Goal: Contribute content: Contribute content

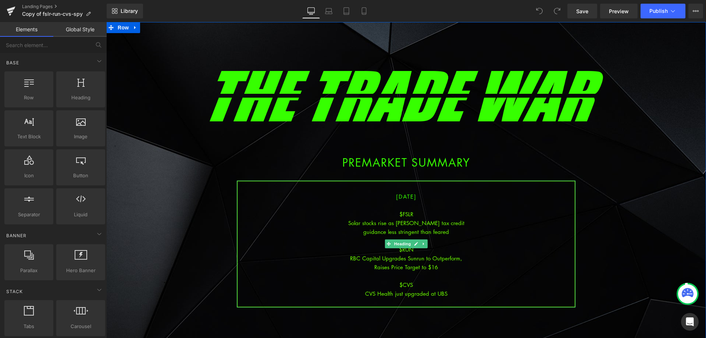
click at [461, 273] on div at bounding box center [406, 275] width 337 height 9
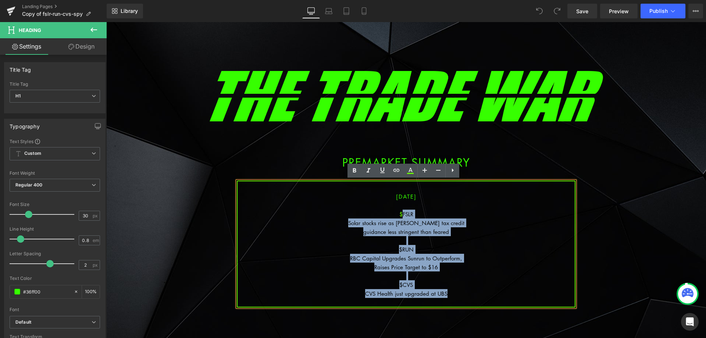
drag, startPoint x: 455, startPoint y: 293, endPoint x: 399, endPoint y: 211, distance: 100.1
click at [399, 211] on div "[DATE] $FSLR Solar stocks rise as [PERSON_NAME] tax credit guidance less string…" at bounding box center [406, 244] width 339 height 127
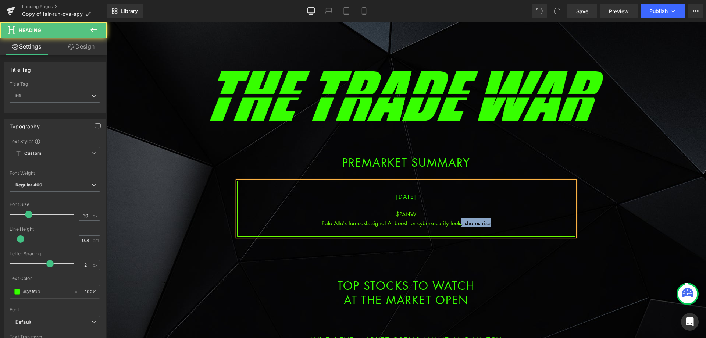
drag, startPoint x: 482, startPoint y: 222, endPoint x: 459, endPoint y: 224, distance: 23.2
click at [459, 224] on div "Palo Alto's forecasts signal AI boost for cybersecurity tools, shares rise" at bounding box center [406, 222] width 337 height 9
click at [421, 222] on div "Palo Alto's forecasts signal AI boost for cybersecurity tools" at bounding box center [406, 222] width 337 height 9
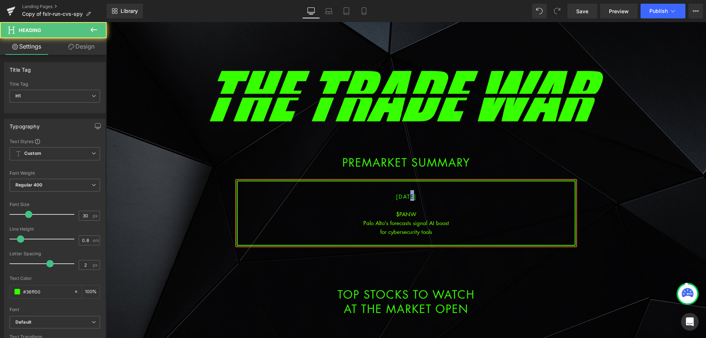
click at [403, 195] on span "[DATE]" at bounding box center [406, 196] width 21 height 7
click at [428, 222] on div "Palo Alto's forecasts signal AI boost" at bounding box center [406, 222] width 337 height 9
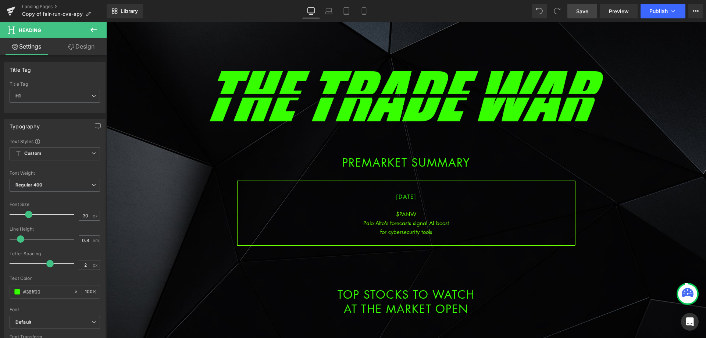
click at [574, 10] on link "Save" at bounding box center [582, 11] width 30 height 15
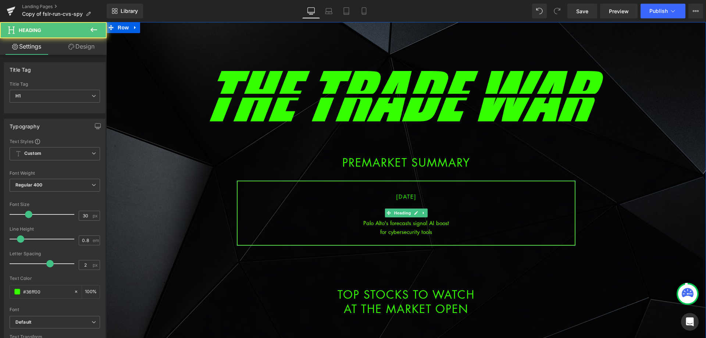
click at [436, 231] on div "for cybersecurity tools" at bounding box center [406, 231] width 337 height 9
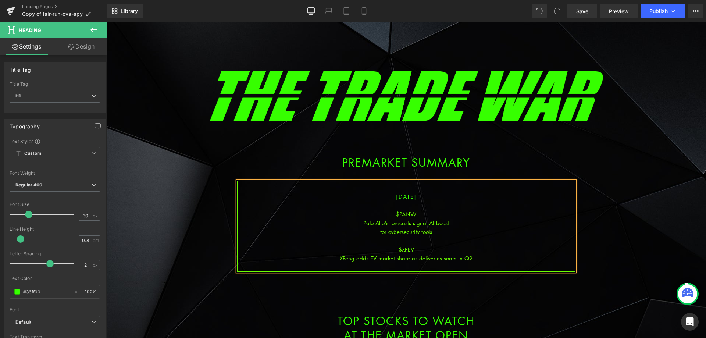
click at [474, 256] on div "XPeng adds EV market share as deliveries soars in Q2" at bounding box center [406, 258] width 337 height 9
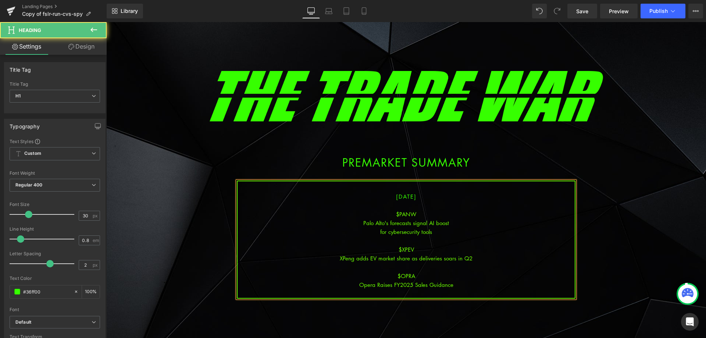
click at [480, 259] on div "XPeng adds EV market share as deliveries soars in Q2" at bounding box center [406, 258] width 337 height 9
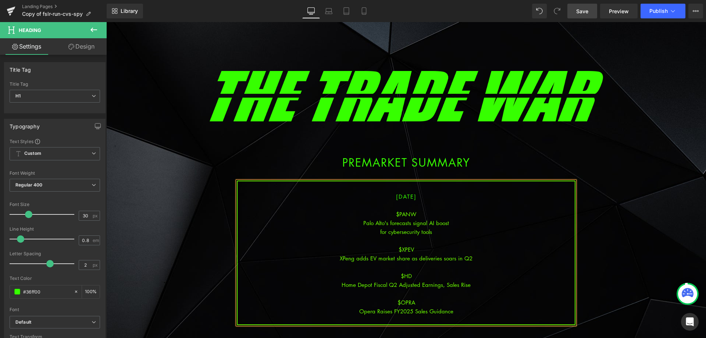
click at [576, 10] on link "Save" at bounding box center [582, 11] width 30 height 15
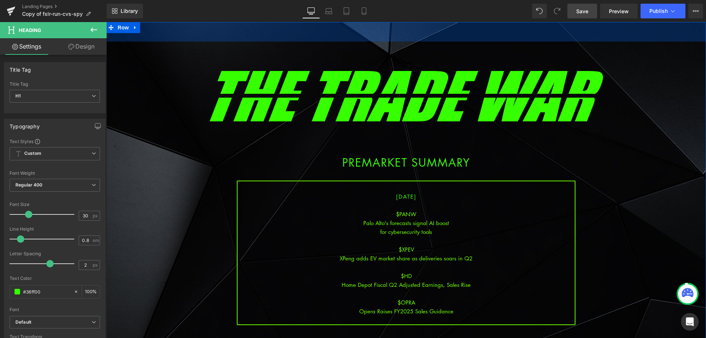
click at [584, 12] on span "Save" at bounding box center [582, 11] width 12 height 8
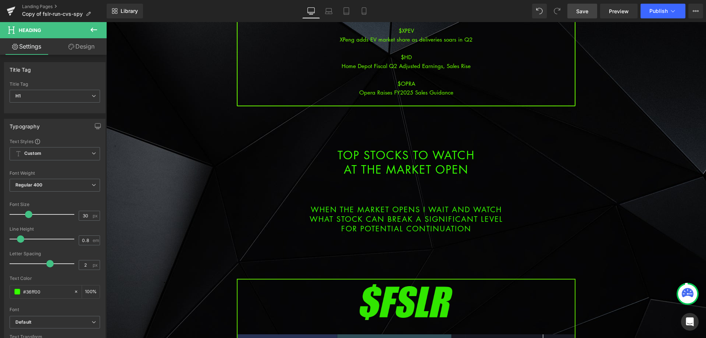
scroll to position [368, 0]
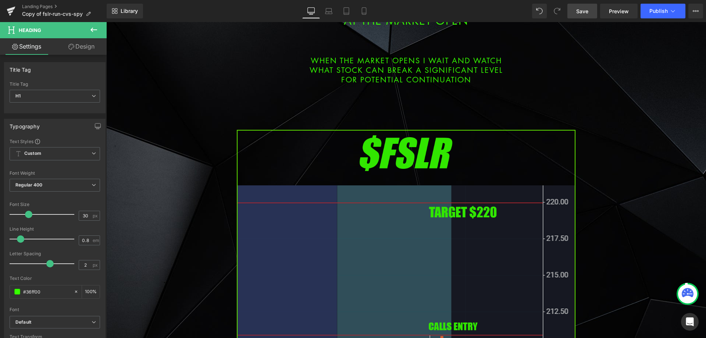
click at [363, 234] on img at bounding box center [406, 323] width 339 height 386
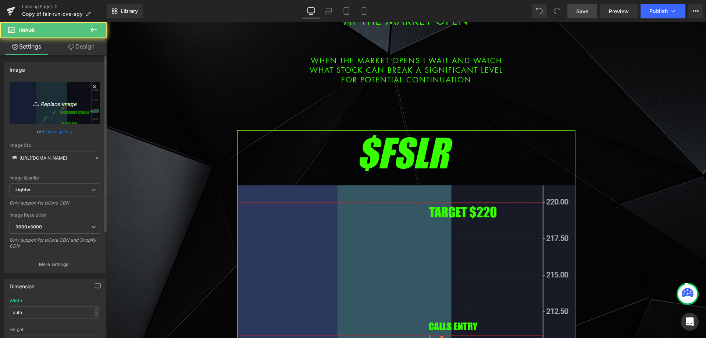
click at [55, 111] on link "Replace Image" at bounding box center [55, 103] width 90 height 42
type input "C:\fakepath\panw.png"
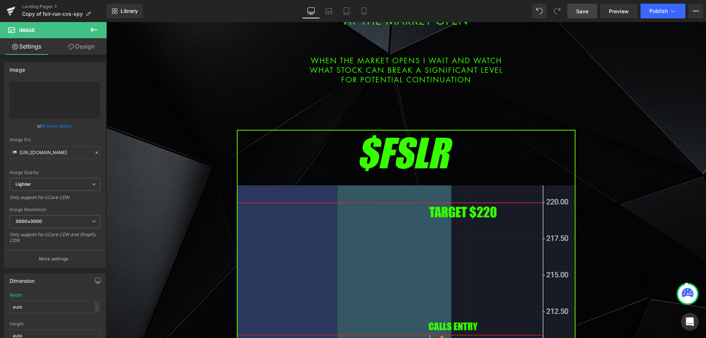
type input "[URL][DOMAIN_NAME]"
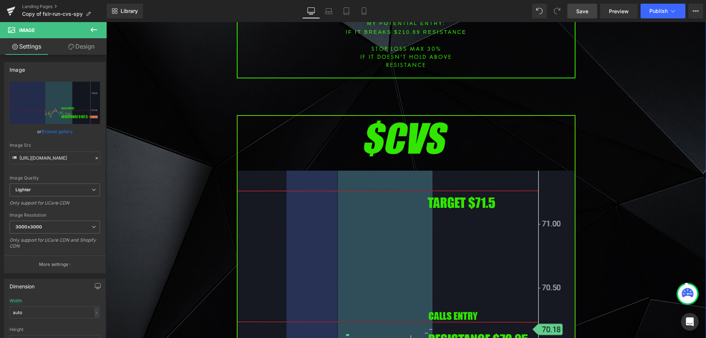
scroll to position [956, 0]
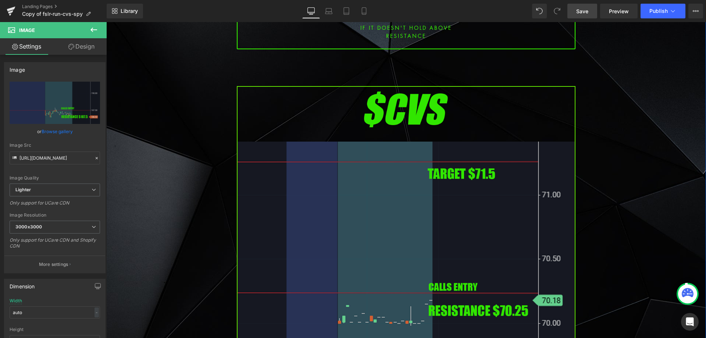
click at [353, 190] on img at bounding box center [406, 279] width 339 height 386
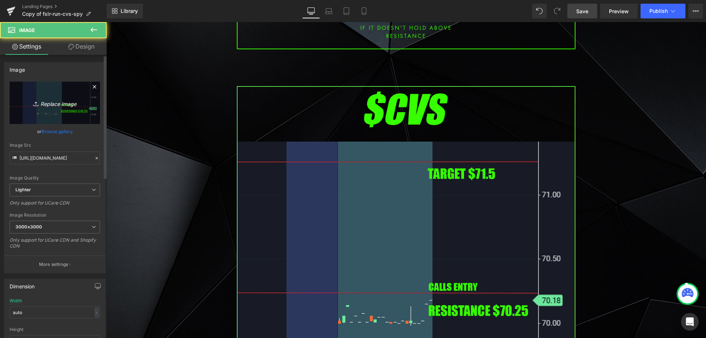
click at [66, 117] on link "Replace Image" at bounding box center [55, 103] width 90 height 42
type input "C:\fakepath\xpev.png"
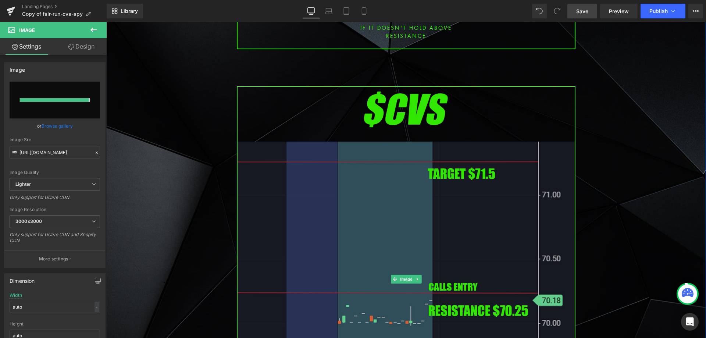
type input "[URL][DOMAIN_NAME]"
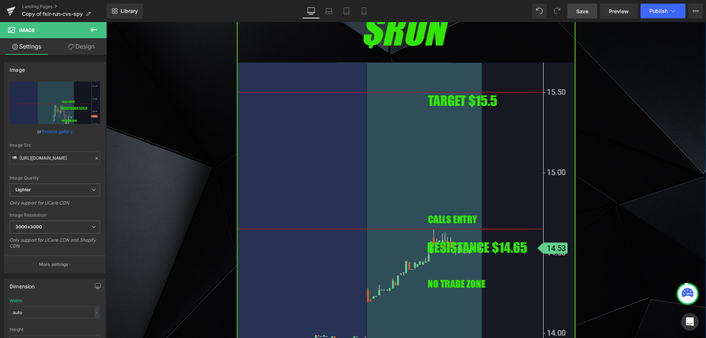
click at [340, 168] on img at bounding box center [406, 200] width 339 height 386
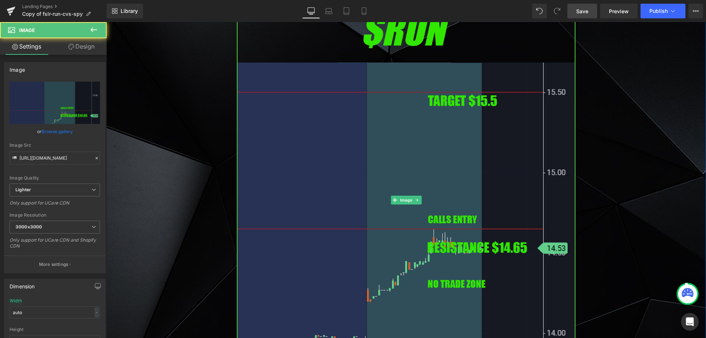
scroll to position [1581, 0]
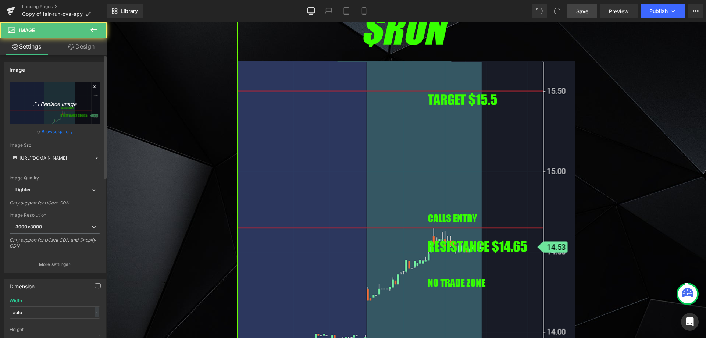
click at [58, 105] on icon "Replace Image" at bounding box center [54, 102] width 59 height 9
type input "C:\fakepath\opra.png"
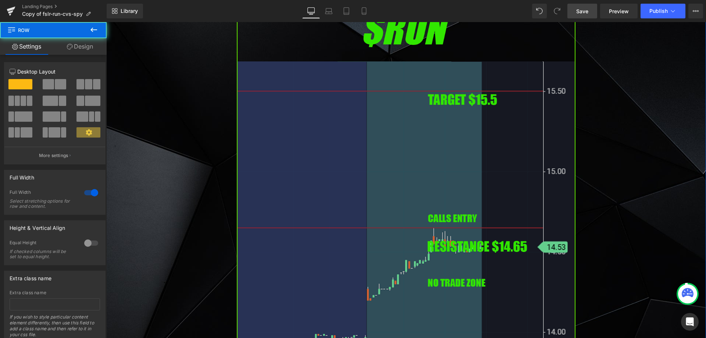
click at [239, 109] on img at bounding box center [406, 199] width 339 height 386
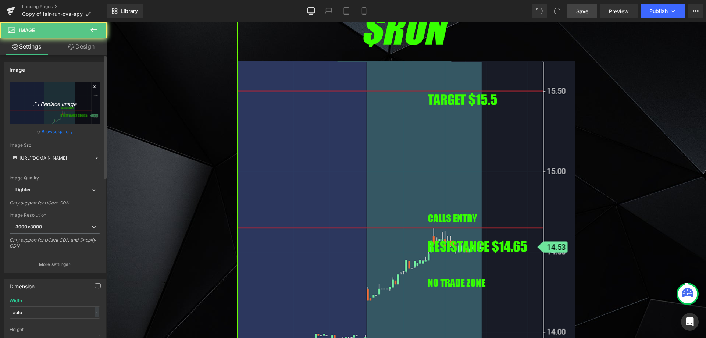
click at [68, 111] on link "Replace Image" at bounding box center [55, 103] width 90 height 42
type input "C:\fakepath\opra.png"
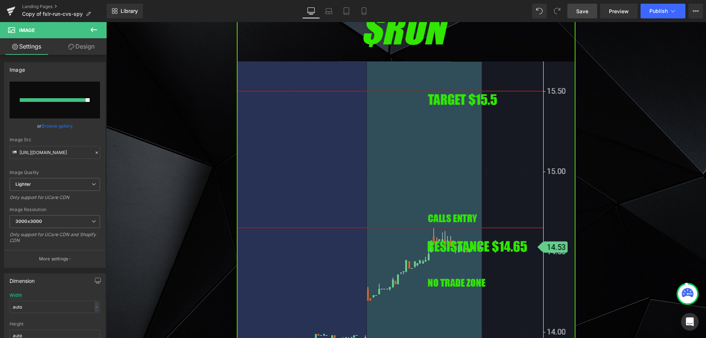
type input "[URL][DOMAIN_NAME]"
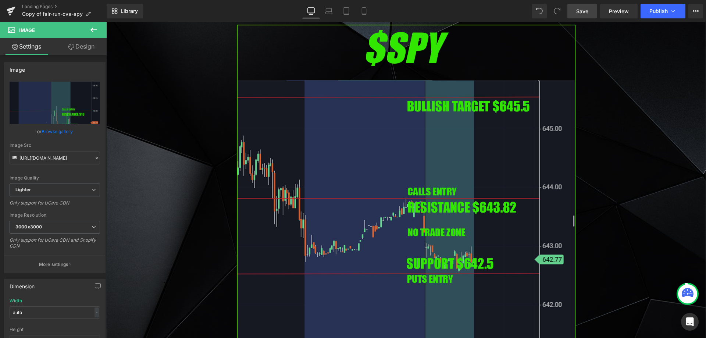
scroll to position [2133, 0]
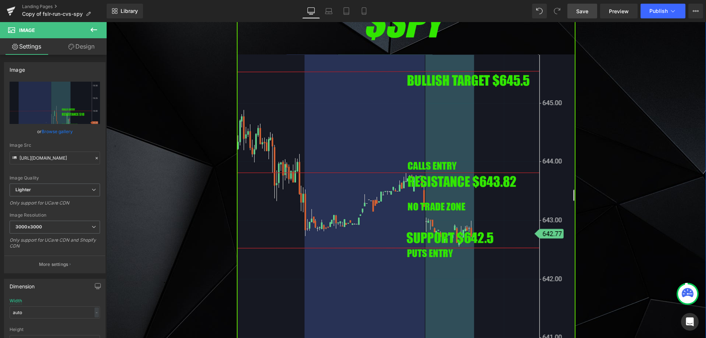
click at [324, 140] on img at bounding box center [406, 192] width 339 height 386
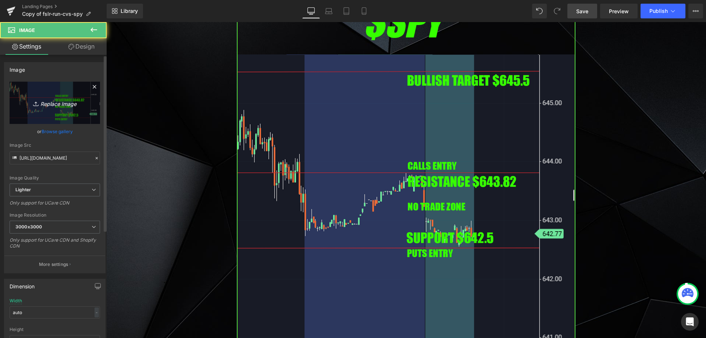
click at [69, 113] on link "Replace Image" at bounding box center [55, 103] width 90 height 42
type input "C:\fakepath\SPY.png"
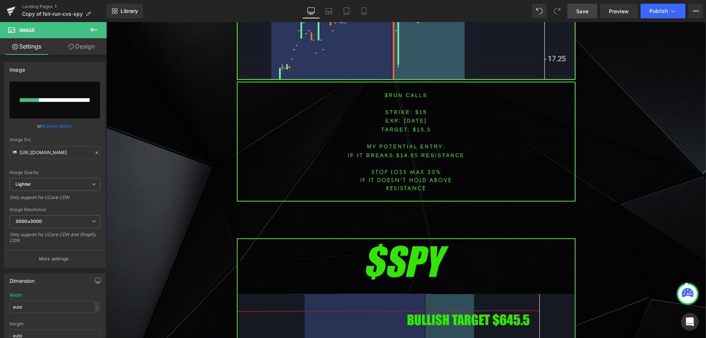
scroll to position [1875, 0]
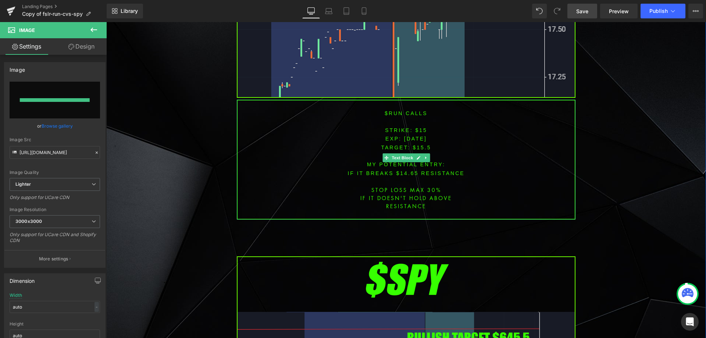
type input "[URL][DOMAIN_NAME]"
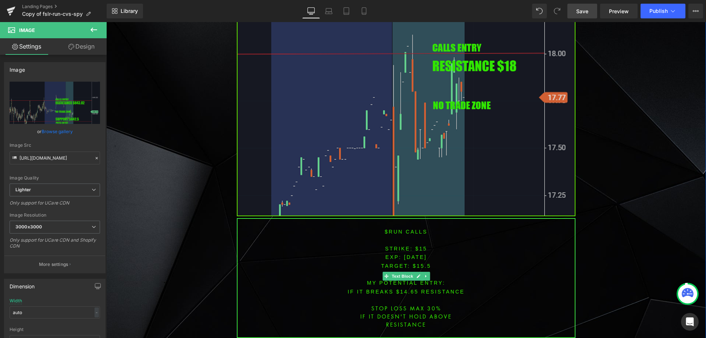
scroll to position [1728, 0]
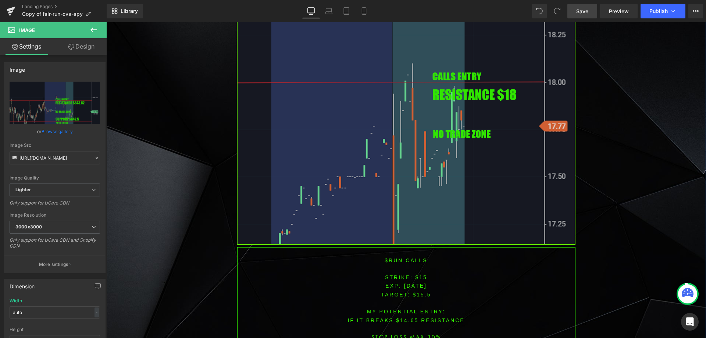
drag, startPoint x: 433, startPoint y: 129, endPoint x: 434, endPoint y: 122, distance: 7.8
click at [433, 129] on img at bounding box center [406, 52] width 339 height 386
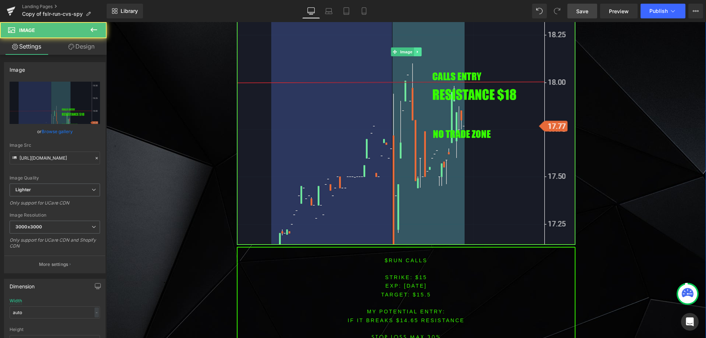
click at [416, 50] on icon at bounding box center [418, 52] width 4 height 4
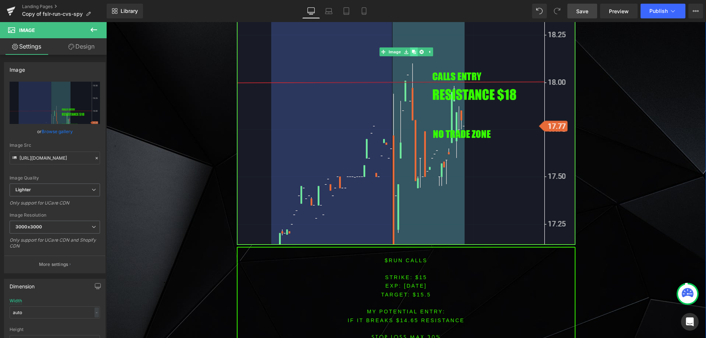
click at [412, 50] on icon at bounding box center [414, 52] width 4 height 4
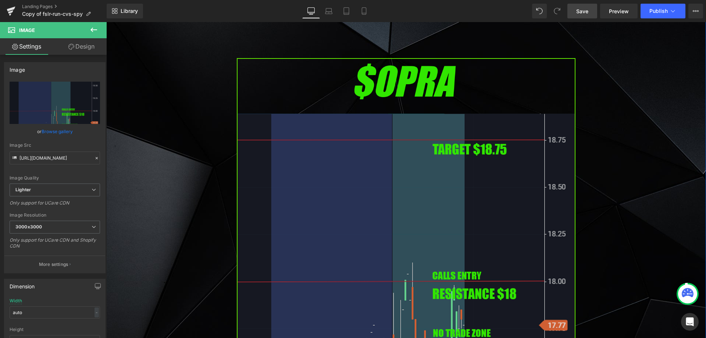
scroll to position [1952, 0]
click at [322, 141] on img at bounding box center [406, 251] width 339 height 386
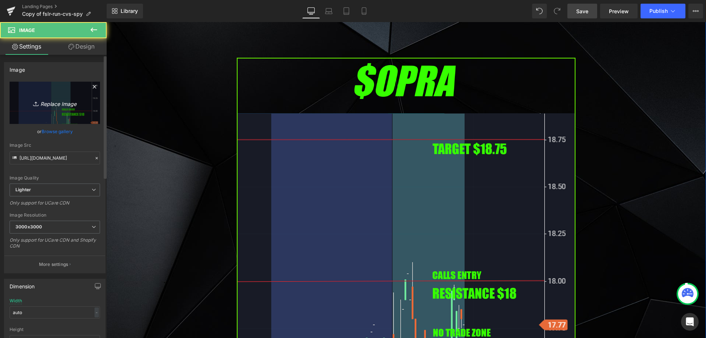
click at [77, 109] on link "Replace Image" at bounding box center [55, 103] width 90 height 42
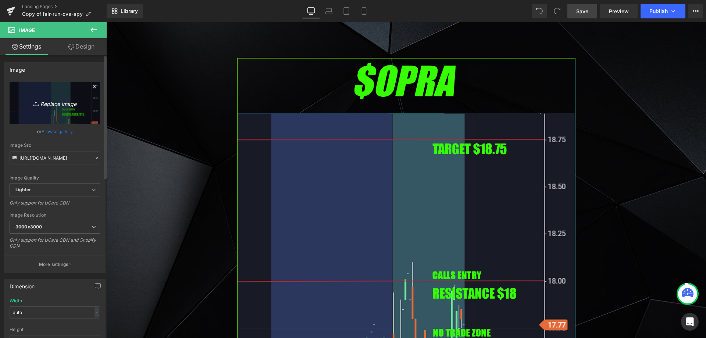
type input "C:\fakepath\hd.png"
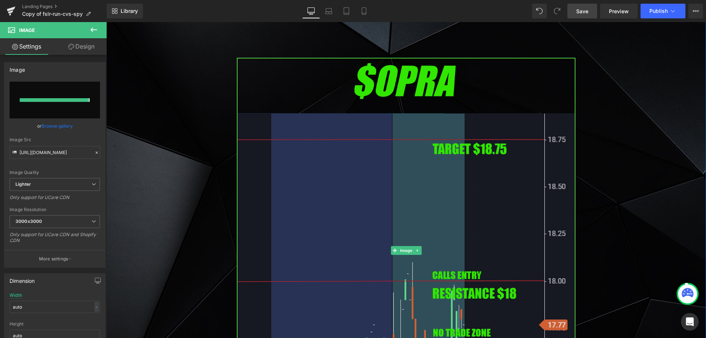
type input "[URL][DOMAIN_NAME]"
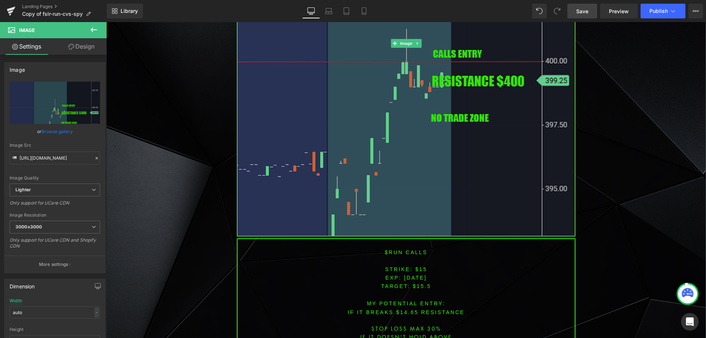
scroll to position [2247, 0]
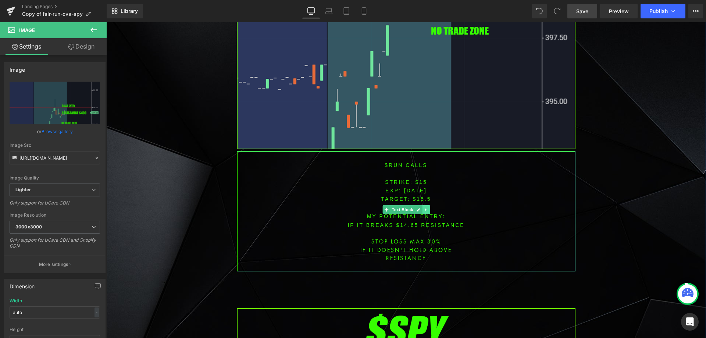
click at [424, 207] on icon at bounding box center [426, 209] width 4 height 4
click at [420, 208] on icon at bounding box center [422, 210] width 4 height 4
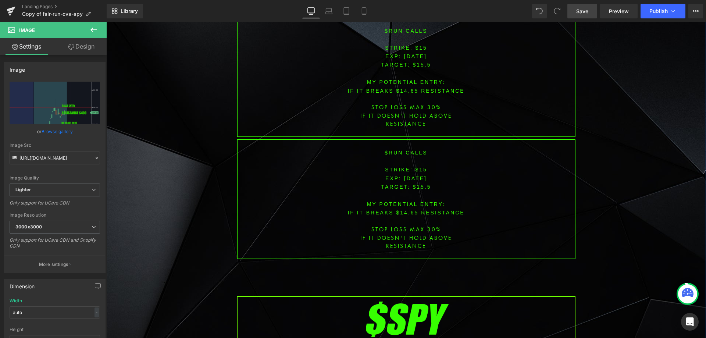
scroll to position [2379, 0]
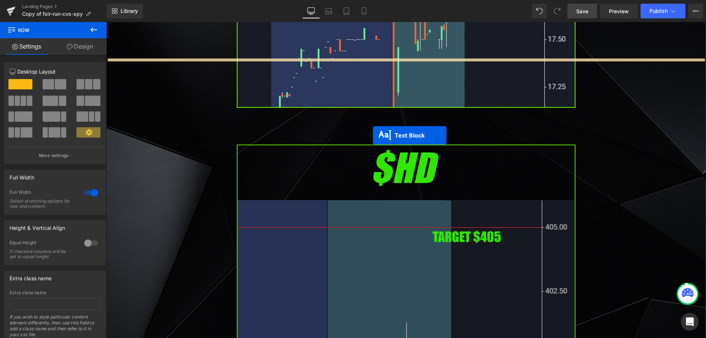
scroll to position [1828, 0]
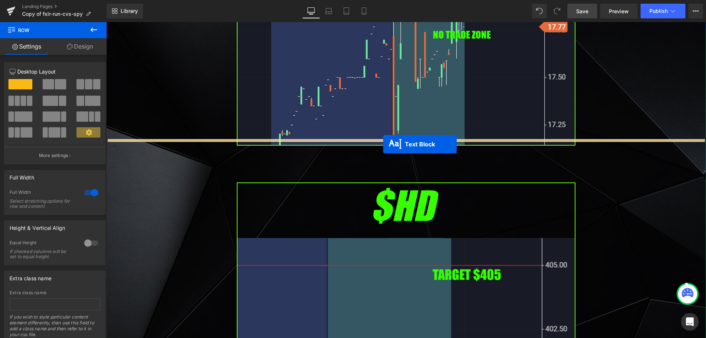
drag, startPoint x: 383, startPoint y: 188, endPoint x: 383, endPoint y: 144, distance: 44.1
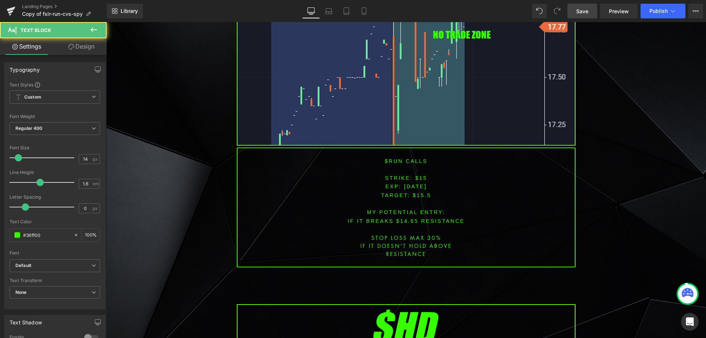
click at [586, 13] on span "Save" at bounding box center [582, 11] width 12 height 8
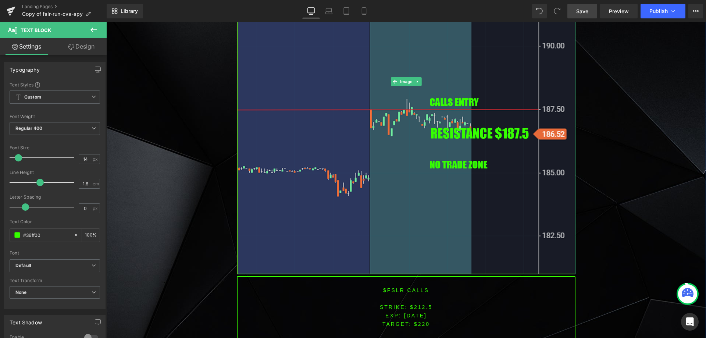
scroll to position [695, 0]
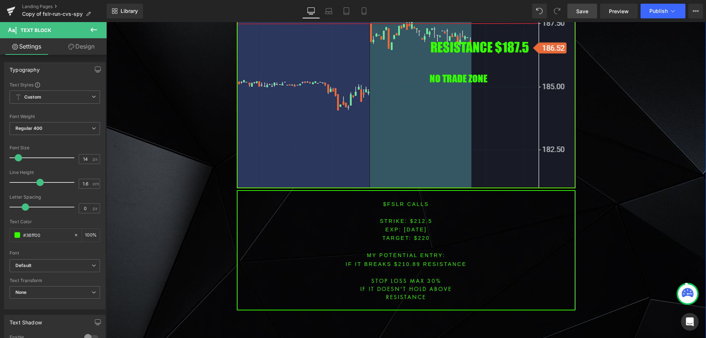
click at [395, 202] on font "$fslr CALLS" at bounding box center [406, 204] width 46 height 6
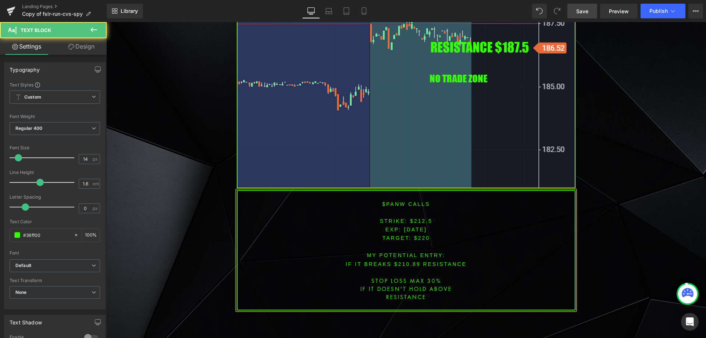
click at [420, 222] on font "STRIKE: $212.5" at bounding box center [406, 221] width 53 height 6
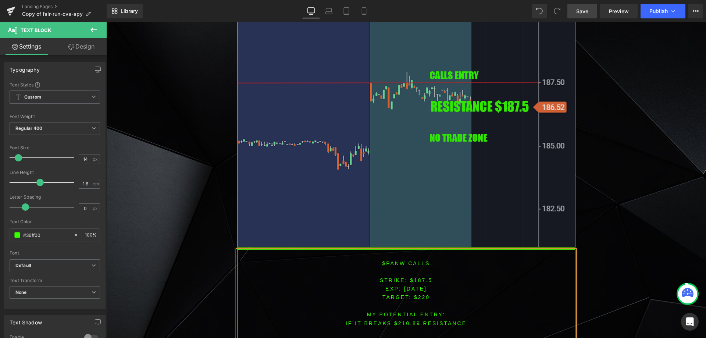
scroll to position [658, 0]
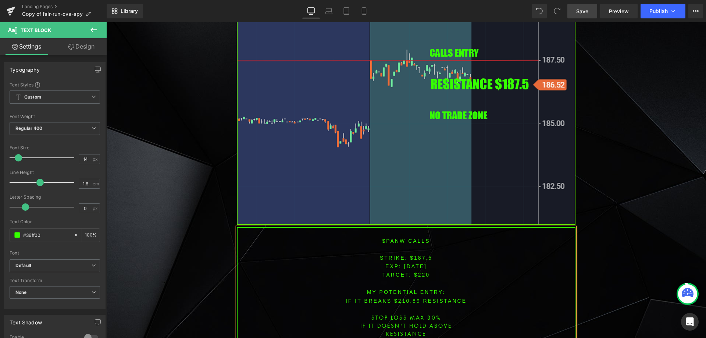
click at [417, 274] on span "TARGET: $220" at bounding box center [405, 275] width 47 height 6
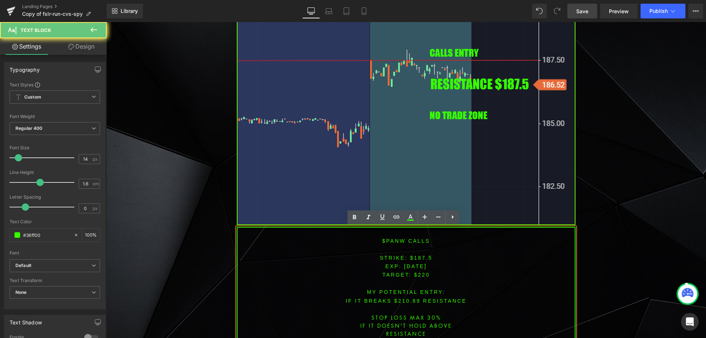
click at [421, 275] on span "TARGET: $220" at bounding box center [405, 275] width 47 height 6
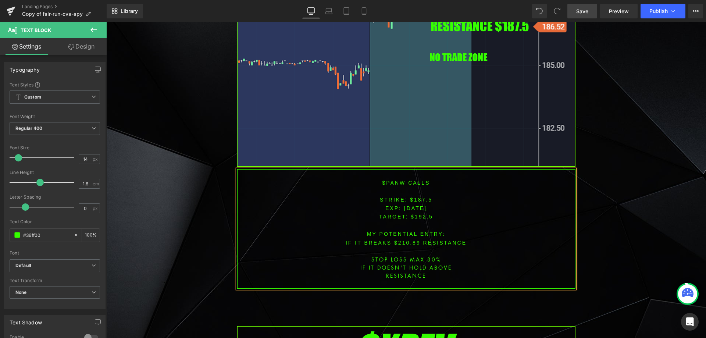
scroll to position [744, 0]
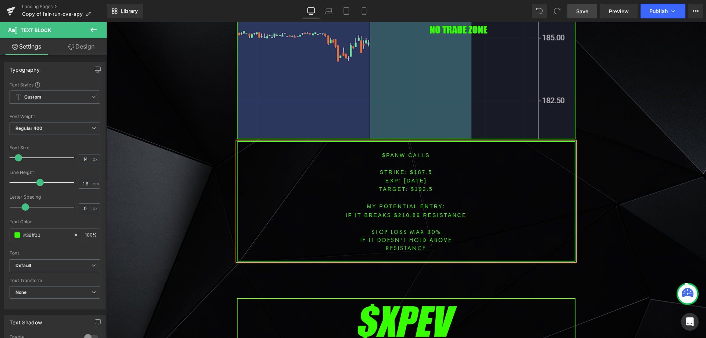
click at [407, 213] on font "IF IT BREAKS $210.89 resistance" at bounding box center [406, 215] width 121 height 6
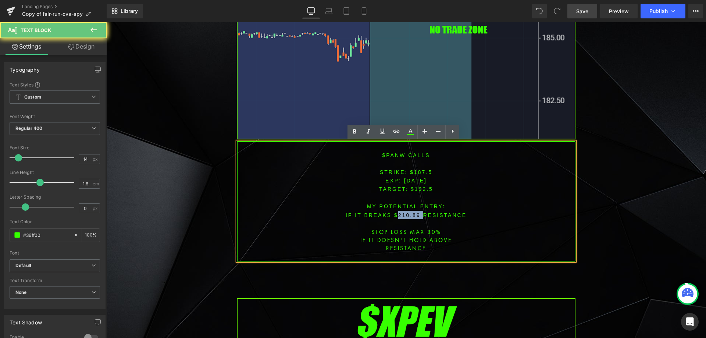
click at [407, 213] on font "IF IT BREAKS $210.89 resistance" at bounding box center [406, 215] width 121 height 6
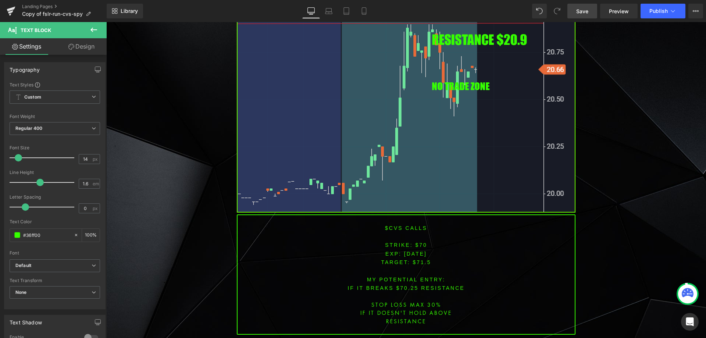
scroll to position [1222, 0]
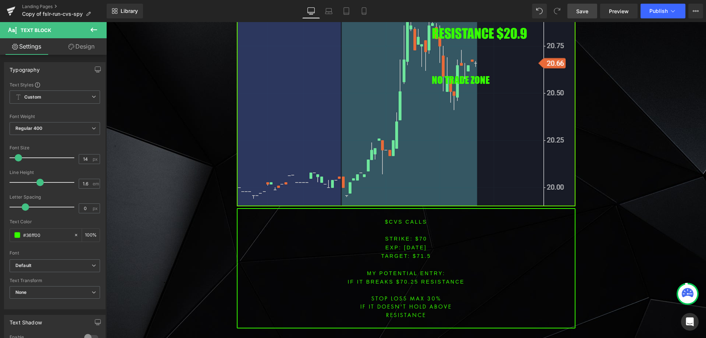
click at [392, 219] on font "$CVS CALLS" at bounding box center [406, 222] width 42 height 6
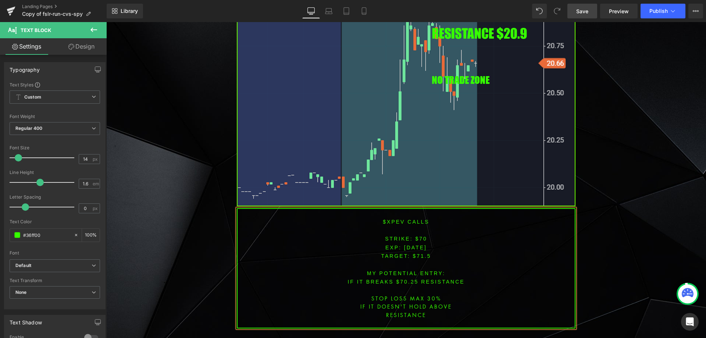
click at [416, 236] on font "STRIKE: $70" at bounding box center [406, 239] width 42 height 6
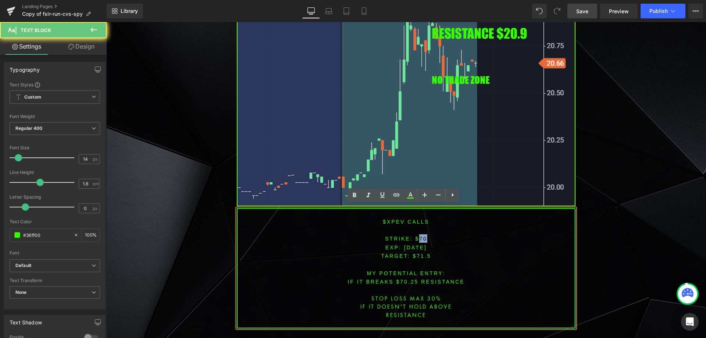
click at [416, 236] on font "STRIKE: $70" at bounding box center [406, 239] width 42 height 6
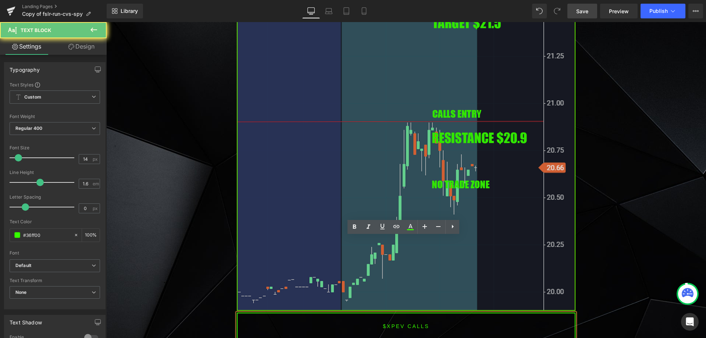
scroll to position [1112, 0]
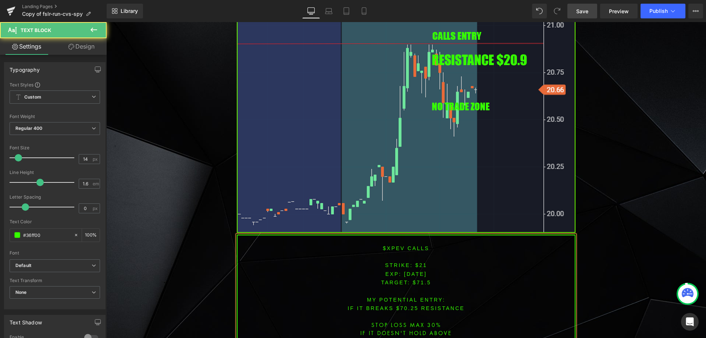
click at [416, 279] on span "TARGET: $71.5" at bounding box center [406, 282] width 50 height 6
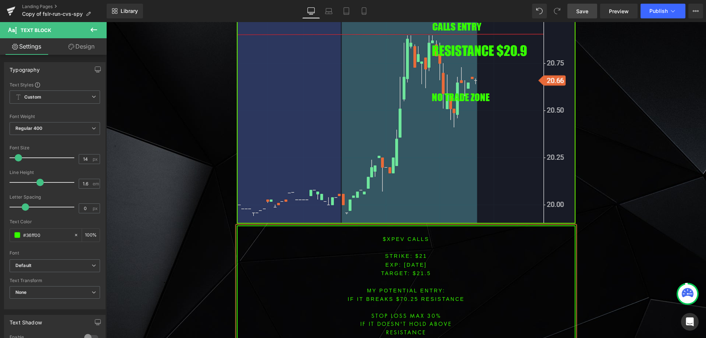
scroll to position [1249, 0]
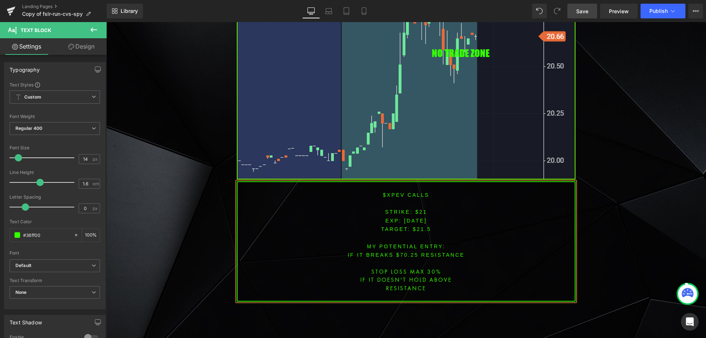
click at [403, 252] on font "IF IT BREAKS $70.25 resistance" at bounding box center [406, 255] width 117 height 6
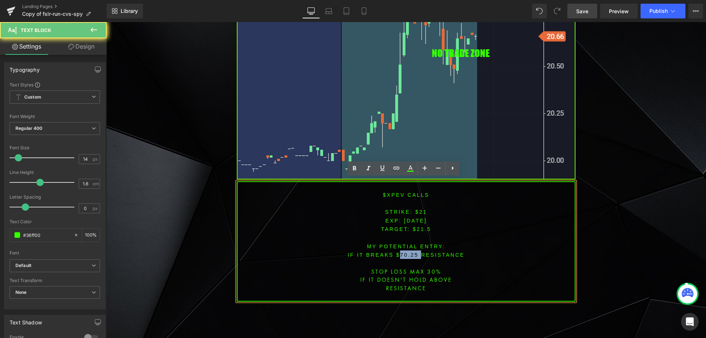
click at [403, 252] on font "IF IT BREAKS $70.25 resistance" at bounding box center [406, 255] width 117 height 6
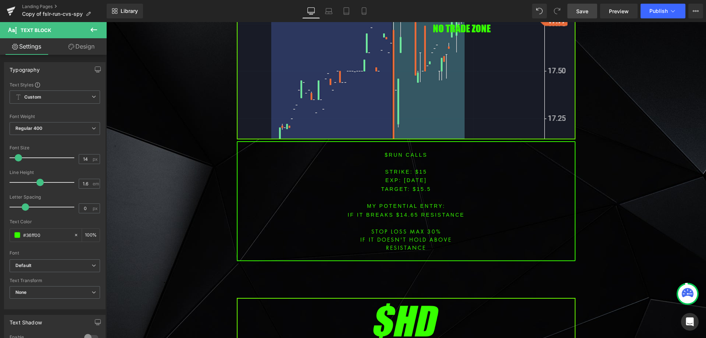
scroll to position [1837, 0]
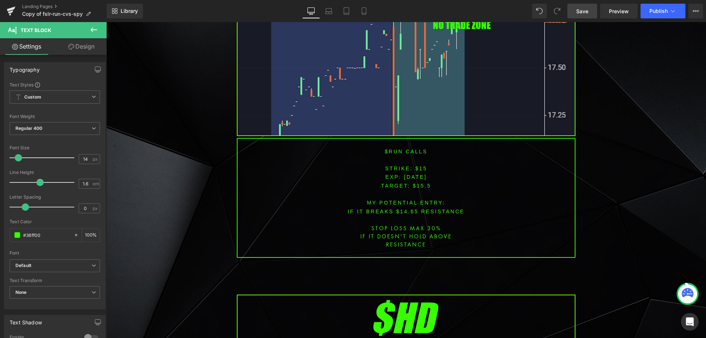
click at [393, 149] on font "$RUN CALLS" at bounding box center [406, 152] width 43 height 6
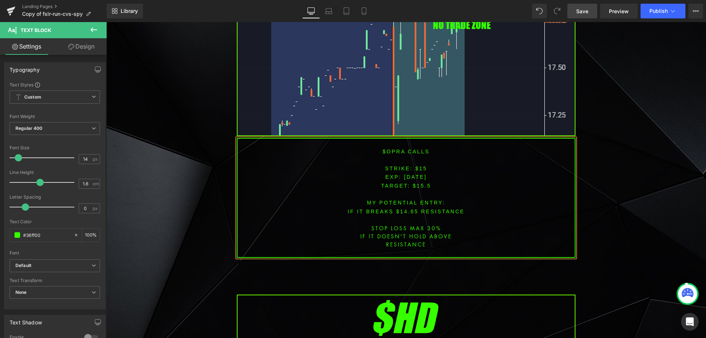
drag, startPoint x: 451, startPoint y: 185, endPoint x: 447, endPoint y: 192, distance: 7.6
click at [451, 190] on p at bounding box center [406, 194] width 337 height 8
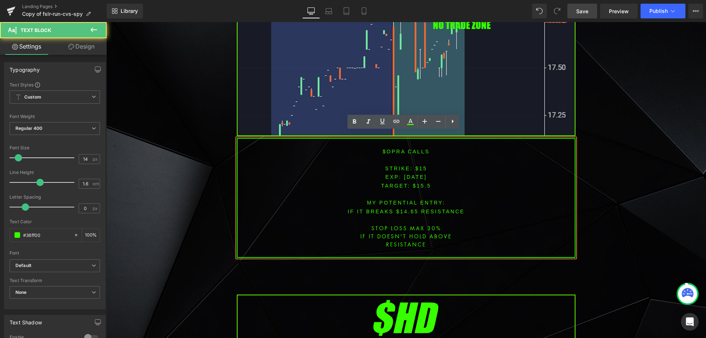
click at [404, 174] on span "[DATE]" at bounding box center [415, 177] width 23 height 6
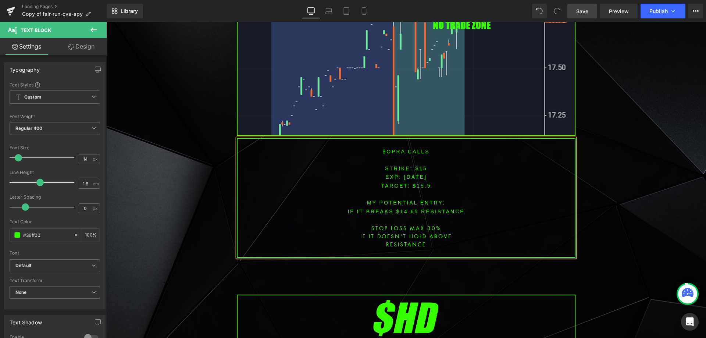
click at [417, 174] on span "[DATE]" at bounding box center [415, 177] width 23 height 6
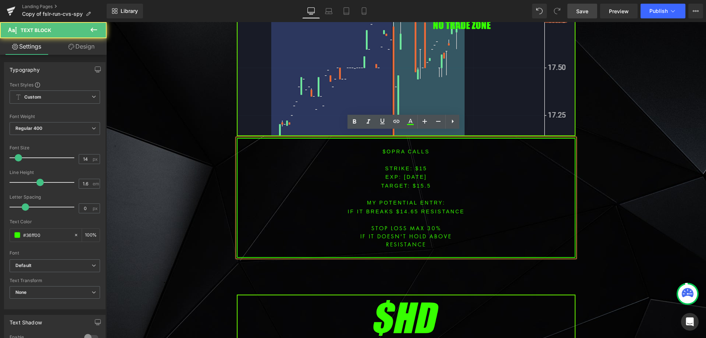
click at [417, 174] on span "[DATE]" at bounding box center [415, 177] width 23 height 6
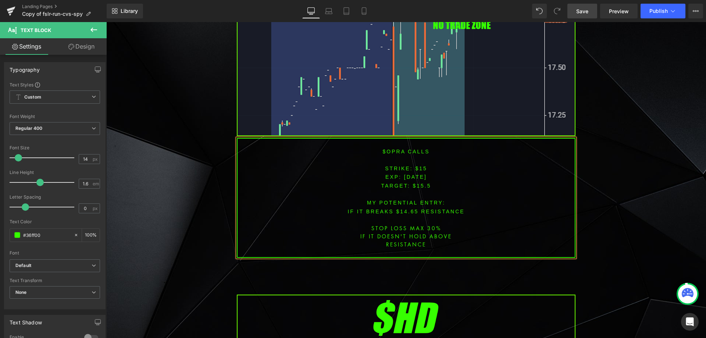
click at [417, 165] on font "STRIKE: $15" at bounding box center [406, 168] width 42 height 6
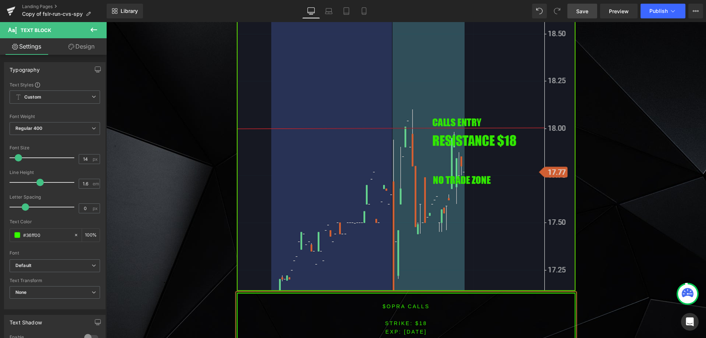
scroll to position [1690, 0]
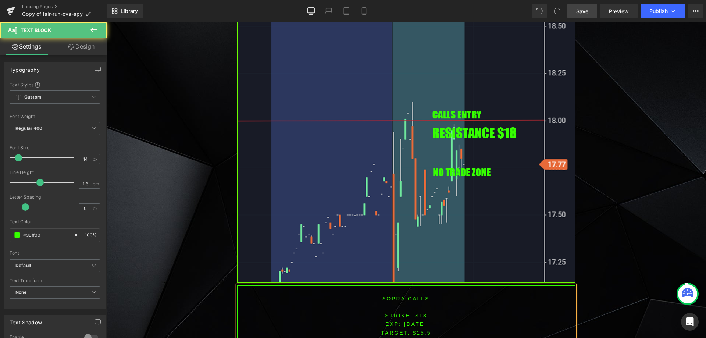
click at [418, 313] on font "STRIKE: $18" at bounding box center [406, 316] width 42 height 6
click at [423, 330] on span "TARGET: $15.5" at bounding box center [406, 333] width 50 height 6
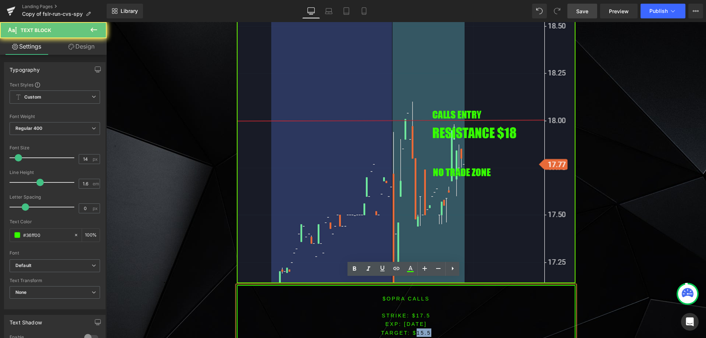
click at [423, 330] on span "TARGET: $15.5" at bounding box center [406, 333] width 50 height 6
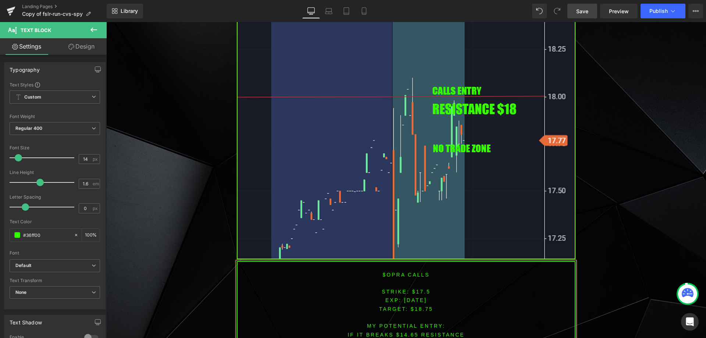
scroll to position [1717, 0]
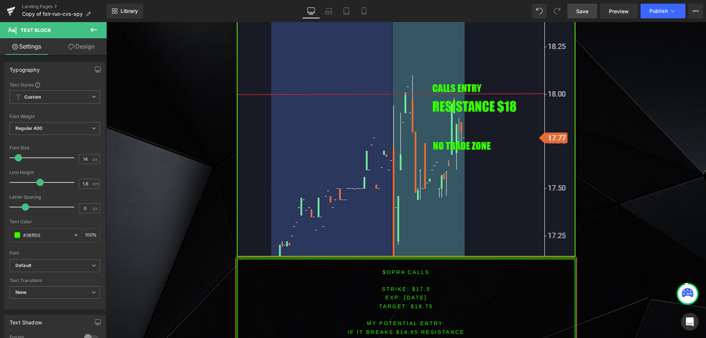
click at [405, 329] on font "IF IT BREAKS $14.65 resistance" at bounding box center [406, 332] width 117 height 6
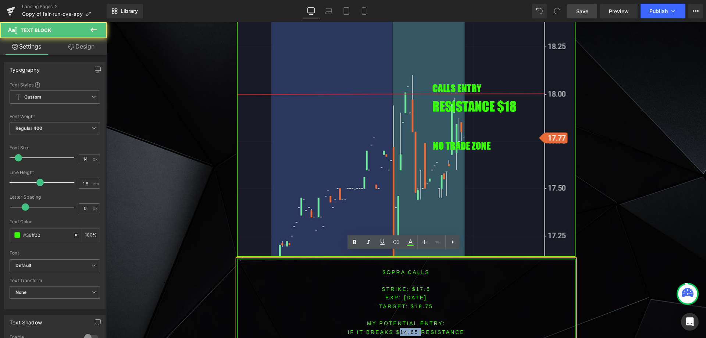
click at [405, 329] on font "IF IT BREAKS $14.65 resistance" at bounding box center [406, 332] width 117 height 6
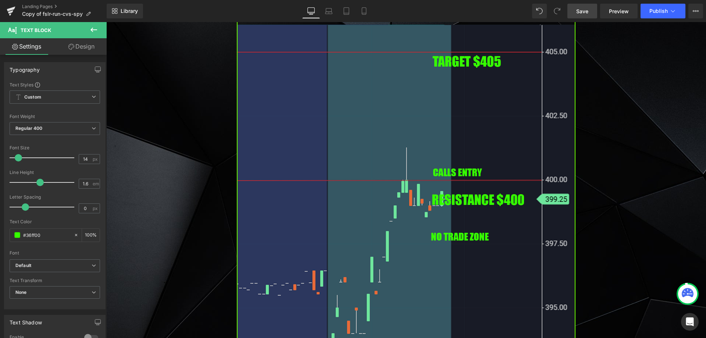
scroll to position [2268, 0]
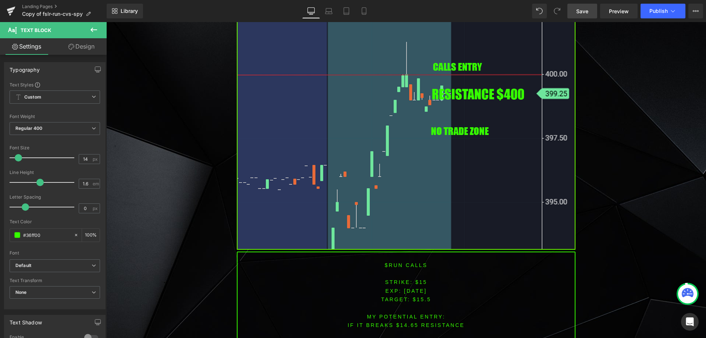
click at [395, 262] on font "$RUN CALLS" at bounding box center [406, 265] width 43 height 6
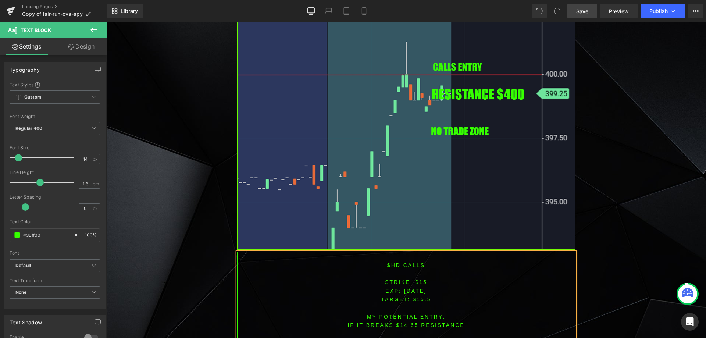
click at [419, 279] on font "STRIKE: $15" at bounding box center [406, 282] width 42 height 6
click at [424, 296] on span "TARGET: $15.5" at bounding box center [406, 299] width 50 height 6
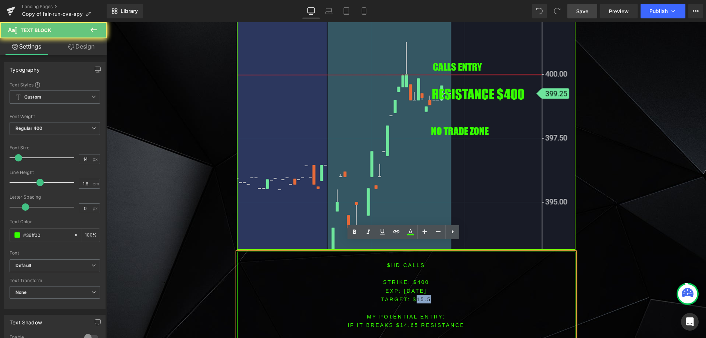
click at [424, 296] on span "TARGET: $15.5" at bounding box center [406, 299] width 50 height 6
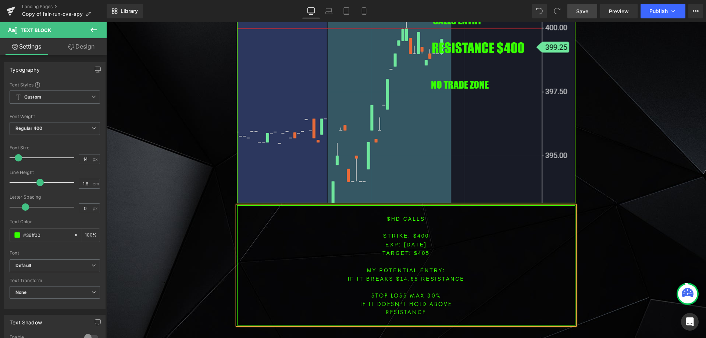
scroll to position [2332, 0]
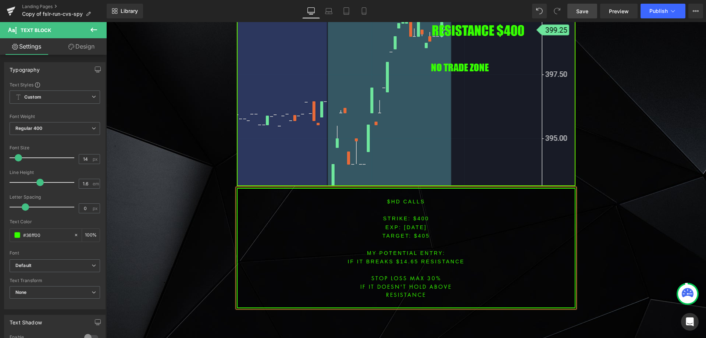
click at [404, 257] on p "IF IT BREAKS $14.65 resistance" at bounding box center [406, 261] width 337 height 8
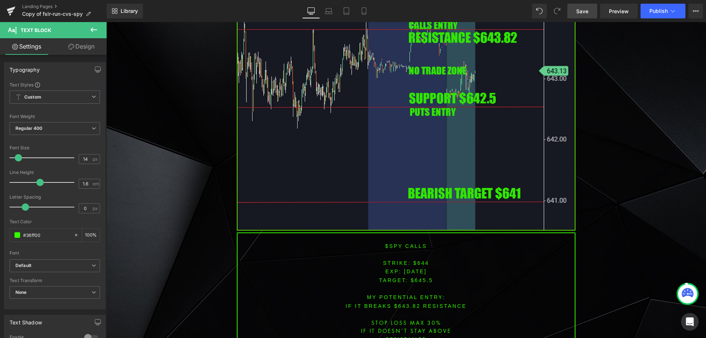
scroll to position [2920, 0]
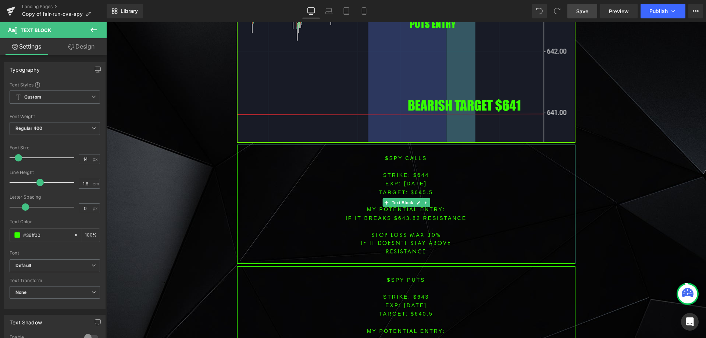
click at [413, 179] on p "EXP: [DATE]" at bounding box center [406, 183] width 337 height 8
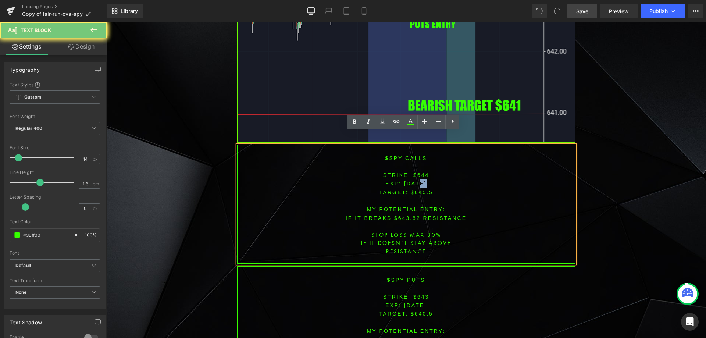
click at [413, 181] on span "[DATE]" at bounding box center [415, 184] width 23 height 6
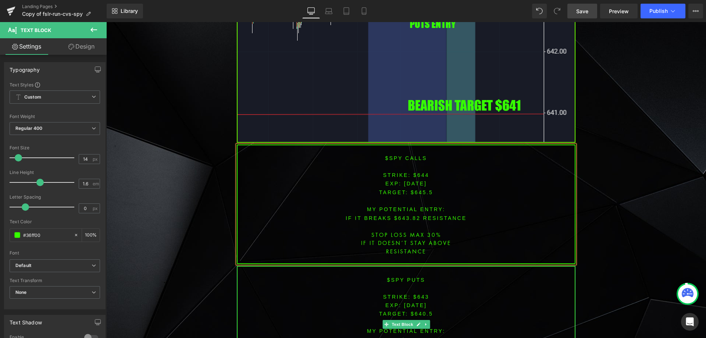
click at [415, 302] on span "[DATE]" at bounding box center [415, 305] width 23 height 6
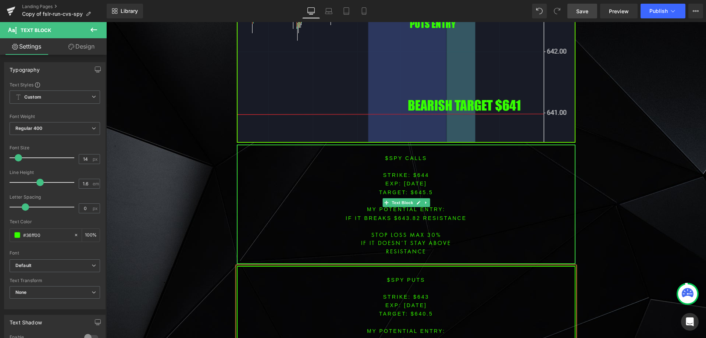
click at [416, 172] on font "STRIKE: $644" at bounding box center [406, 175] width 46 height 6
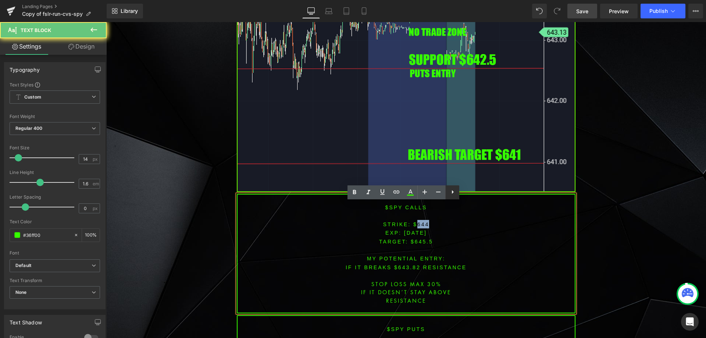
scroll to position [2773, 0]
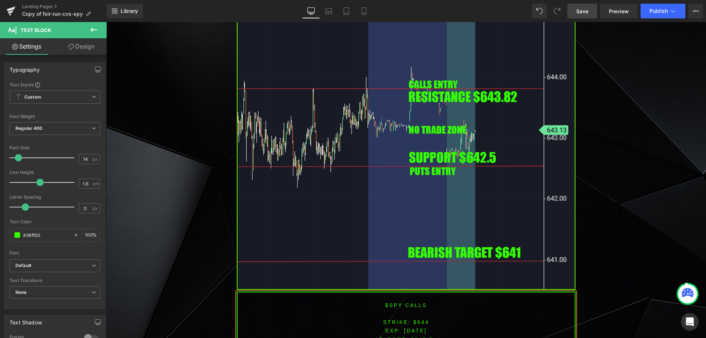
click at [423, 336] on span "TARGET: $645.5" at bounding box center [406, 339] width 54 height 6
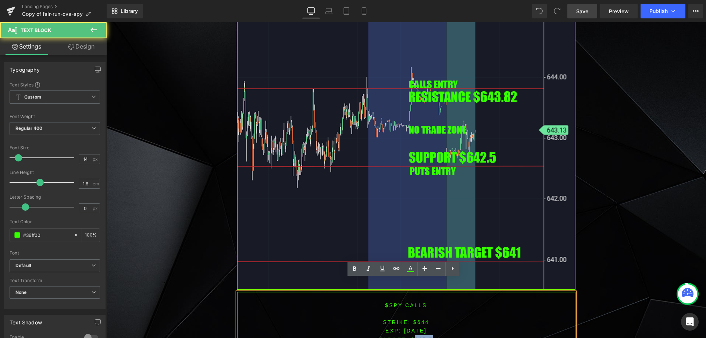
click at [423, 336] on span "TARGET: $645.5" at bounding box center [406, 339] width 54 height 6
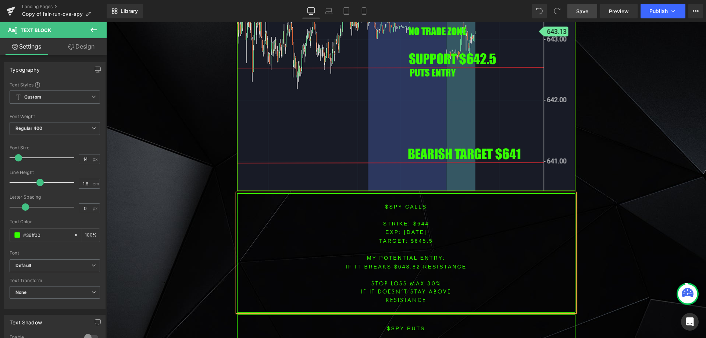
scroll to position [2873, 0]
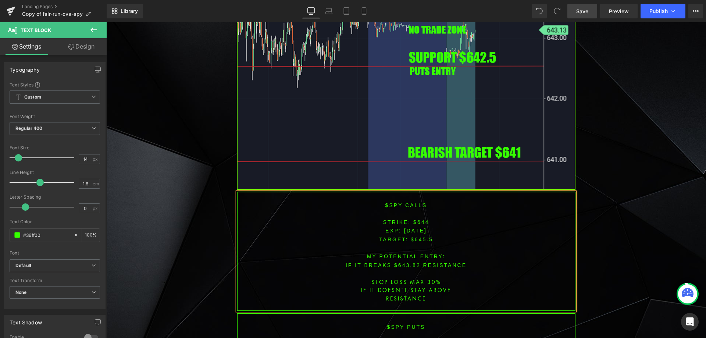
click at [406, 262] on font "IF IT breaks $643.82 resistance" at bounding box center [406, 265] width 121 height 6
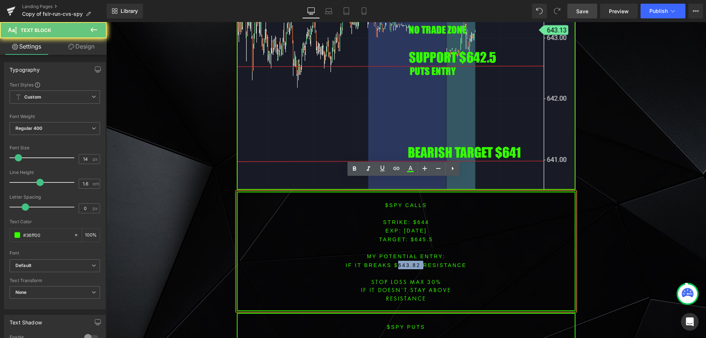
click at [406, 262] on font "IF IT breaks $643.82 resistance" at bounding box center [406, 265] width 121 height 6
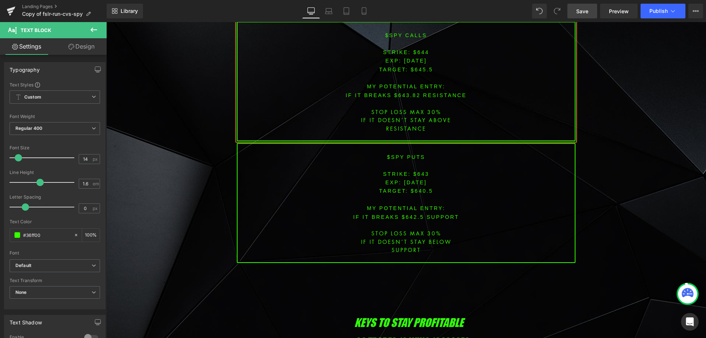
scroll to position [3057, 0]
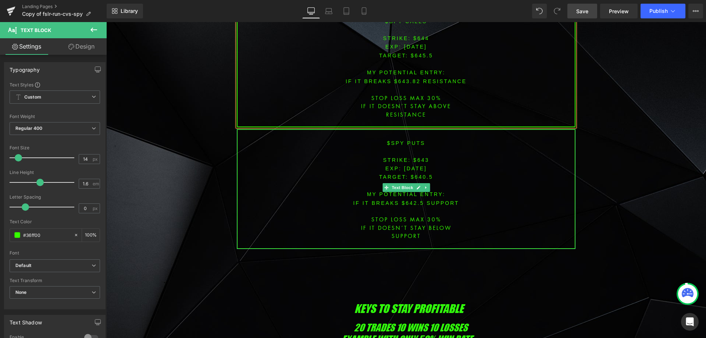
click at [413, 157] on font "STRIKE: $643" at bounding box center [406, 160] width 46 height 6
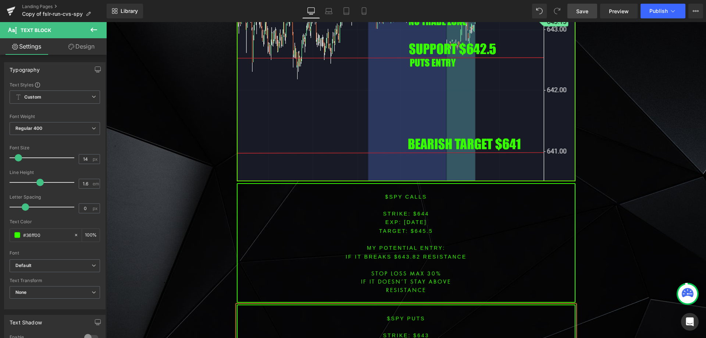
scroll to position [2975, 0]
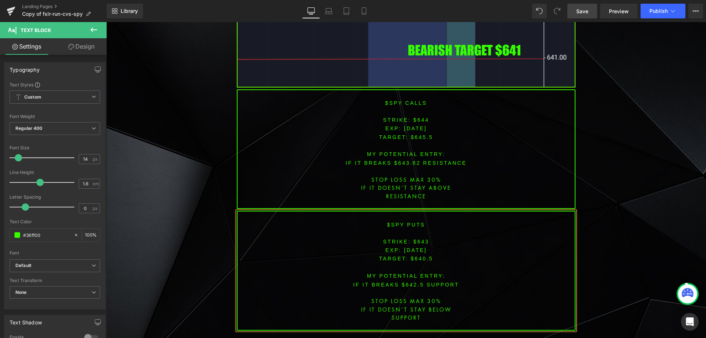
click at [419, 256] on span "TARGET: $640.5" at bounding box center [406, 259] width 54 height 6
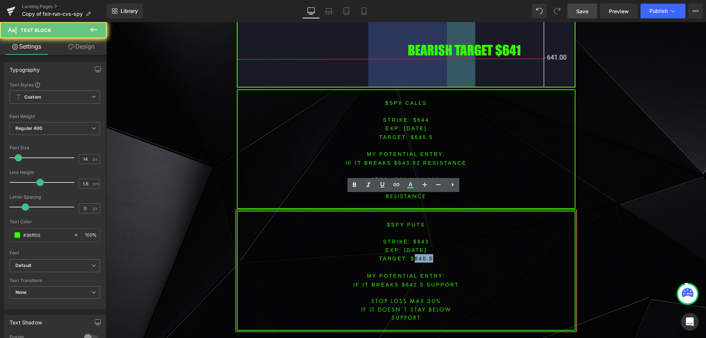
click at [419, 256] on span "TARGET: $640.5" at bounding box center [406, 259] width 54 height 6
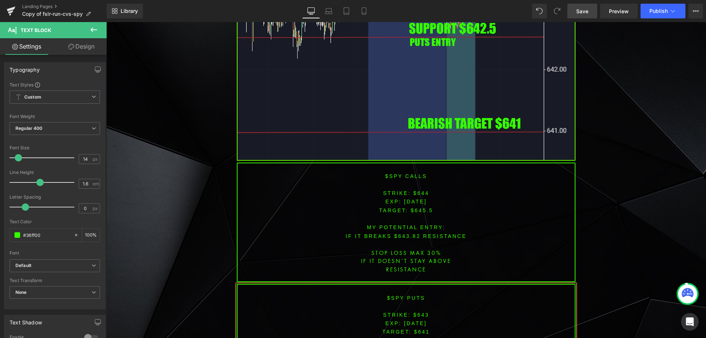
scroll to position [2992, 0]
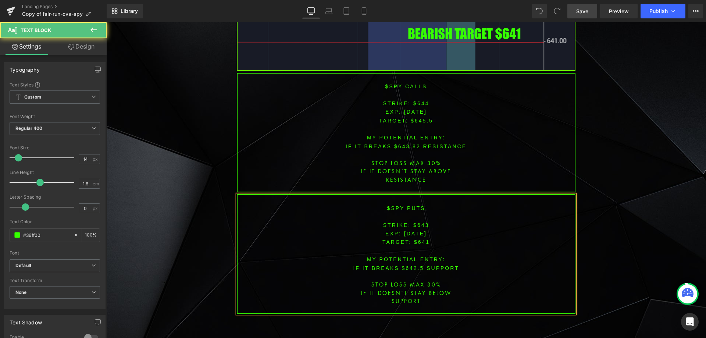
click at [407, 265] on font "IF IT breaks $642.5 SUPPORT" at bounding box center [406, 268] width 106 height 6
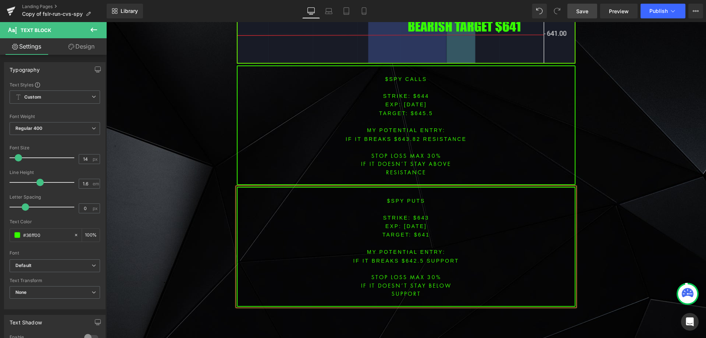
scroll to position [3017, 0]
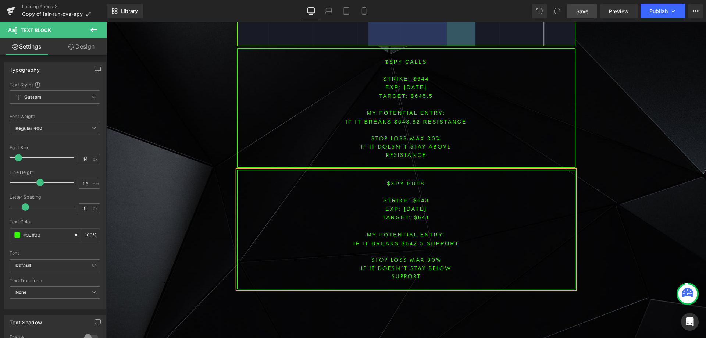
click at [589, 18] on link "Save" at bounding box center [582, 11] width 30 height 15
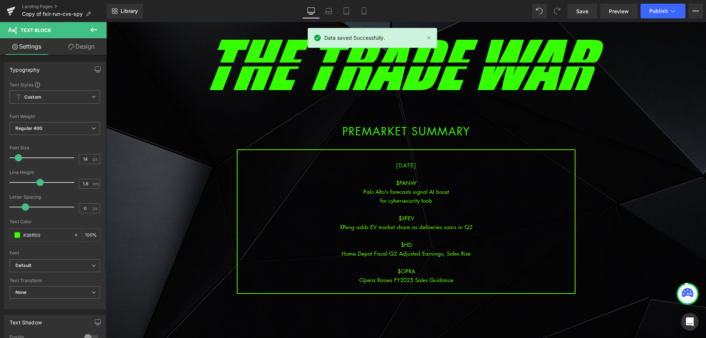
scroll to position [25, 0]
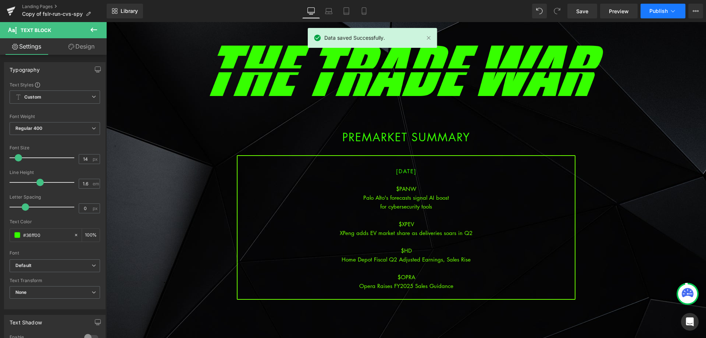
click at [664, 12] on span "Publish" at bounding box center [658, 11] width 18 height 6
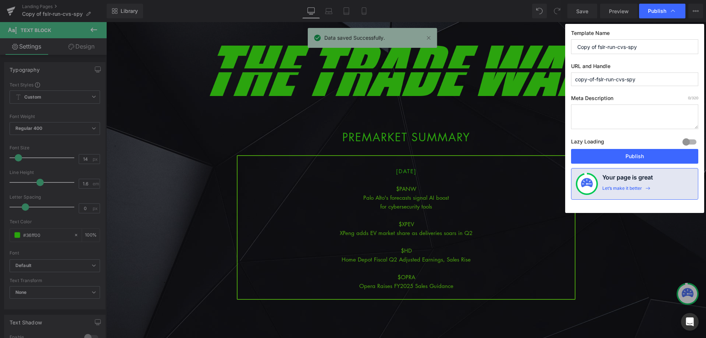
drag, startPoint x: 663, startPoint y: 50, endPoint x: 556, endPoint y: 52, distance: 107.0
click at [567, 52] on div "Template Name Copy of fslr-run-cvs-spy URL and Handle copy-of-fslr-run-cvs-spy …" at bounding box center [634, 118] width 139 height 189
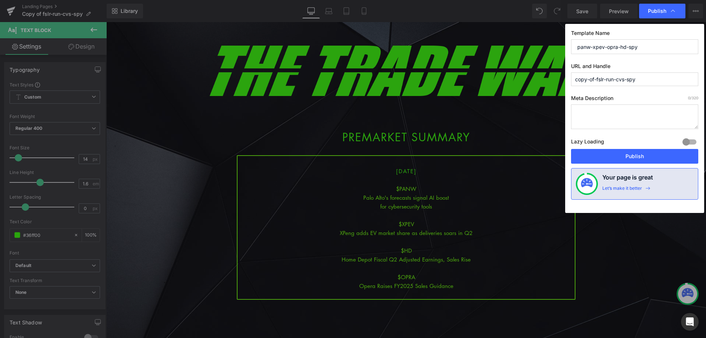
drag, startPoint x: 644, startPoint y: 46, endPoint x: 532, endPoint y: 40, distance: 111.3
click at [532, 40] on div "Publish Template Name panw-xpev-opra-hd-spy URL and Handle copy-of-fslr-run-cvs…" at bounding box center [353, 169] width 706 height 338
type input "panw-xpev-opra-hd-spy"
drag, startPoint x: 655, startPoint y: 82, endPoint x: 538, endPoint y: 85, distance: 117.4
click at [539, 85] on div "Publish Template Name panw-xpev-opra-hd-spy URL and Handle copy-of-fslr-run-cvs…" at bounding box center [353, 169] width 706 height 338
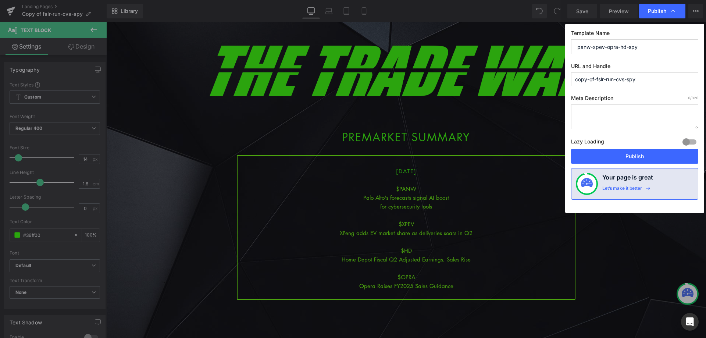
paste input "panw-xpev-opra-hd"
type input "panw-xpev-opra-hd-spy"
click at [625, 146] on div "Lazy Loading Build Upgrade plan to unlock" at bounding box center [634, 143] width 127 height 12
click at [625, 156] on button "Publish" at bounding box center [634, 156] width 127 height 15
